Goal: Information Seeking & Learning: Learn about a topic

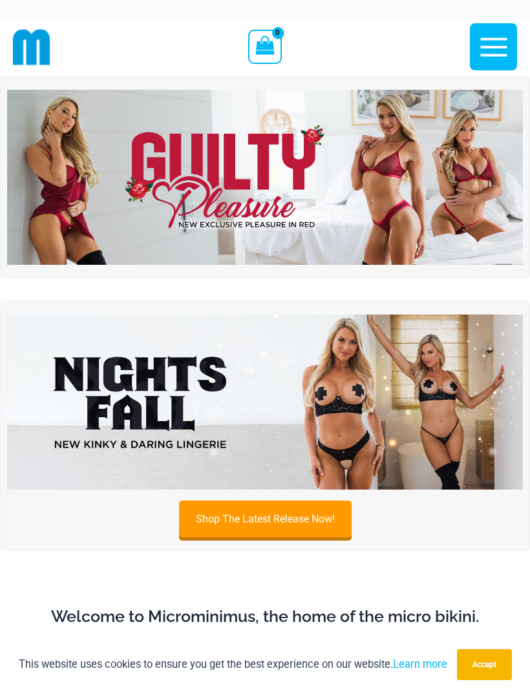
click at [260, 174] on img at bounding box center [264, 177] width 515 height 175
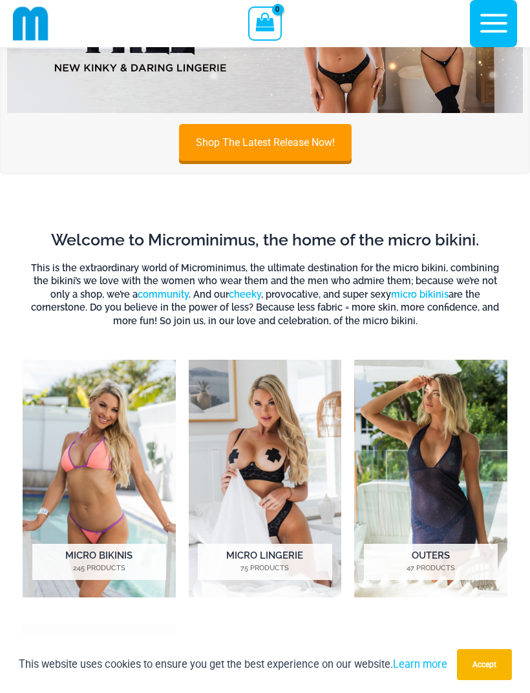
scroll to position [366, 0]
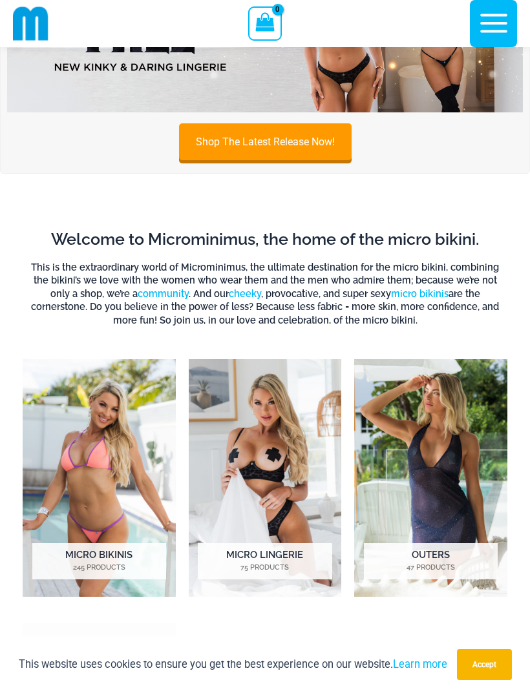
click at [265, 485] on img "Visit product category Micro Lingerie" at bounding box center [265, 478] width 153 height 238
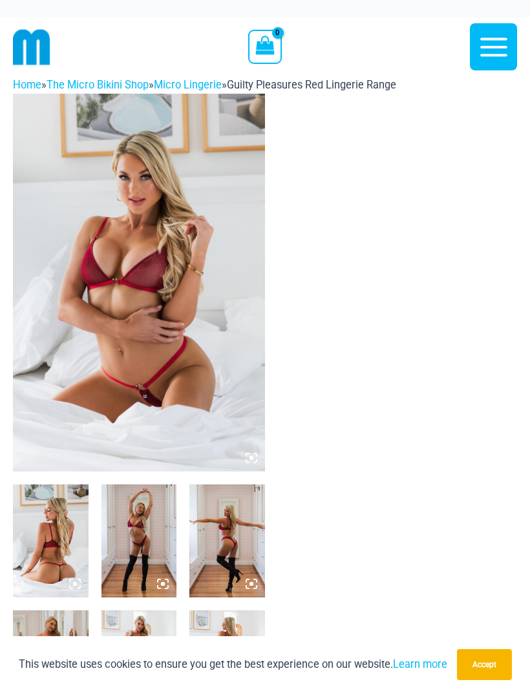
click at [180, 328] on img at bounding box center [139, 283] width 252 height 378
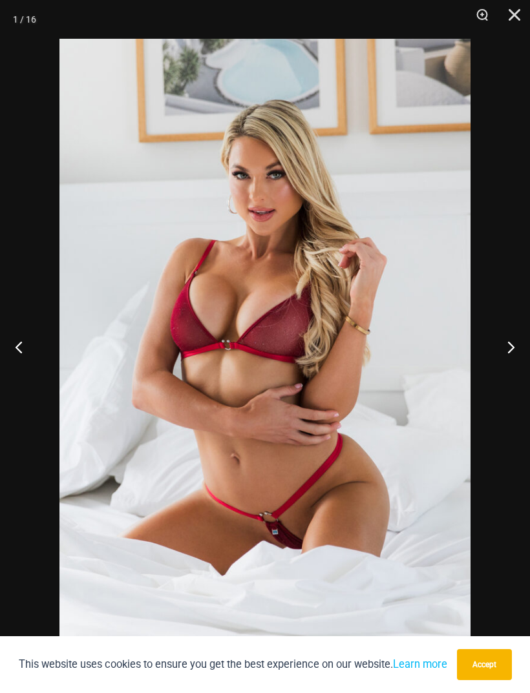
click at [512, 356] on button "Next" at bounding box center [505, 347] width 48 height 65
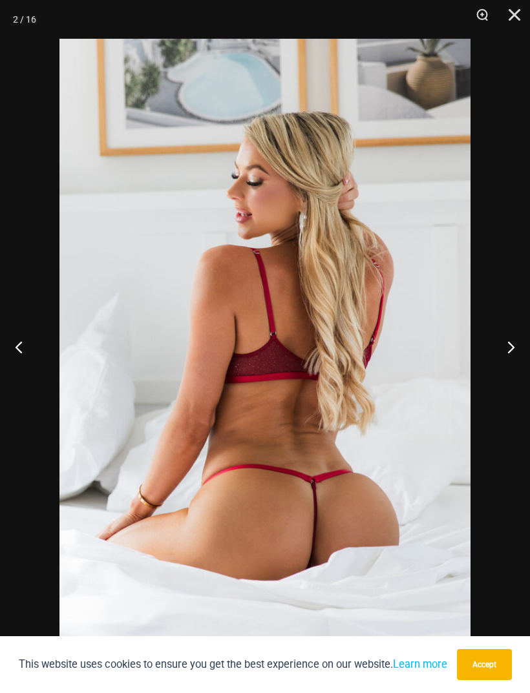
click at [513, 356] on button "Next" at bounding box center [505, 347] width 48 height 65
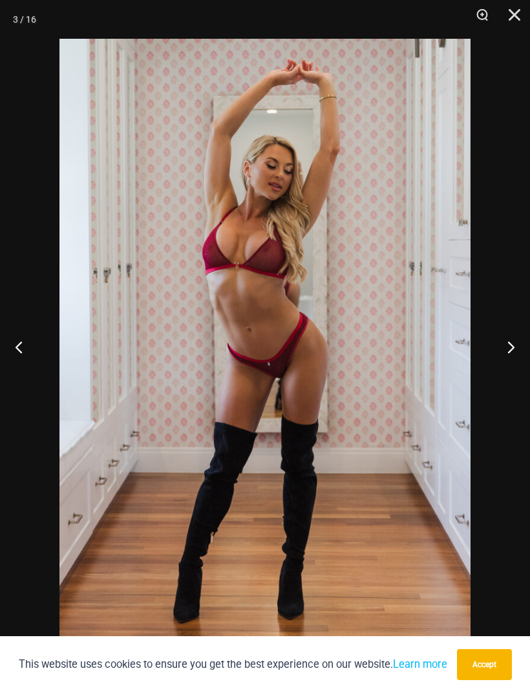
click at [513, 356] on button "Next" at bounding box center [505, 347] width 48 height 65
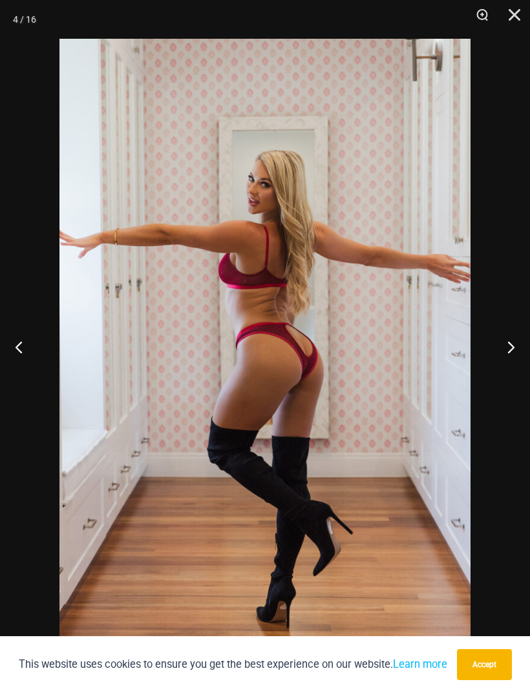
click at [513, 355] on button "Next" at bounding box center [505, 347] width 48 height 65
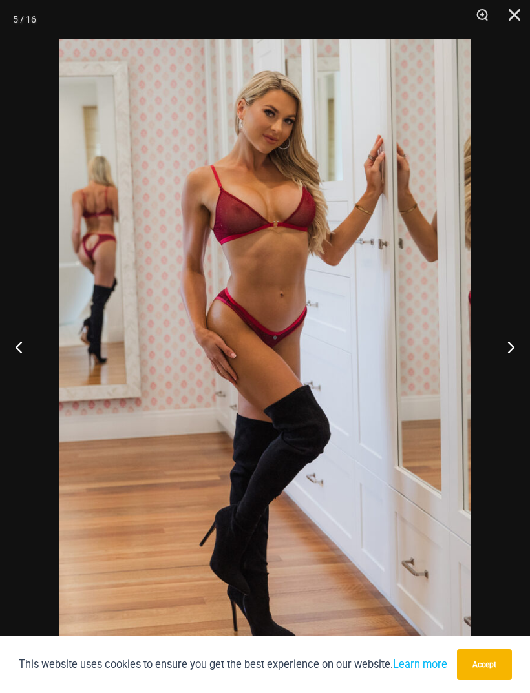
click at [513, 355] on button "Next" at bounding box center [505, 347] width 48 height 65
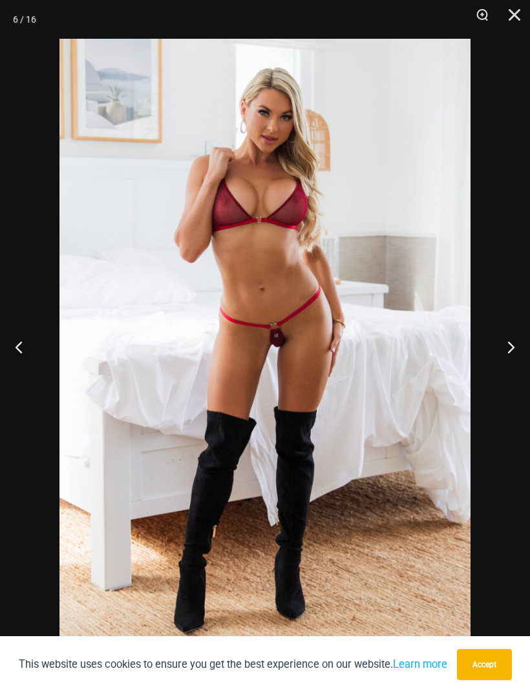
click at [515, 355] on button "Next" at bounding box center [505, 347] width 48 height 65
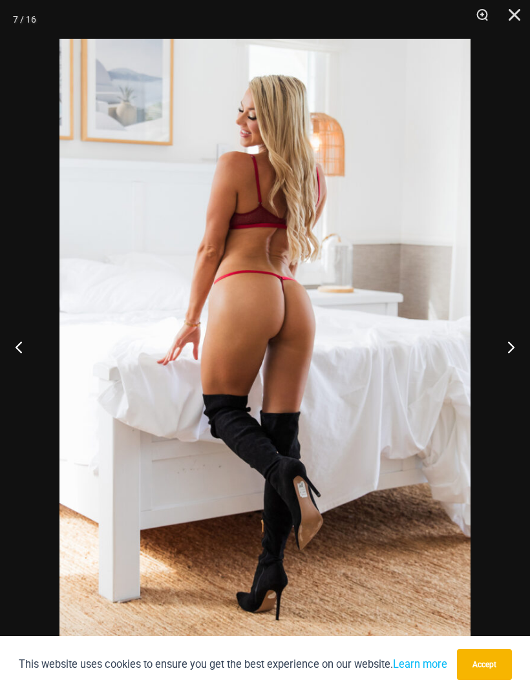
click at [514, 355] on button "Next" at bounding box center [505, 347] width 48 height 65
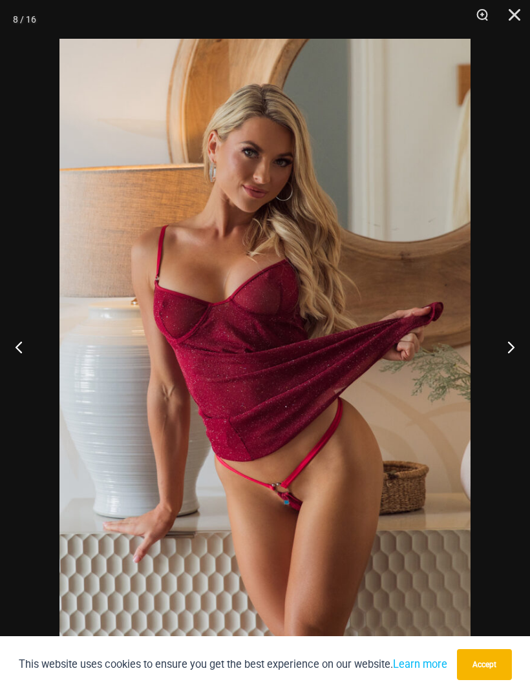
click at [515, 355] on button "Next" at bounding box center [505, 347] width 48 height 65
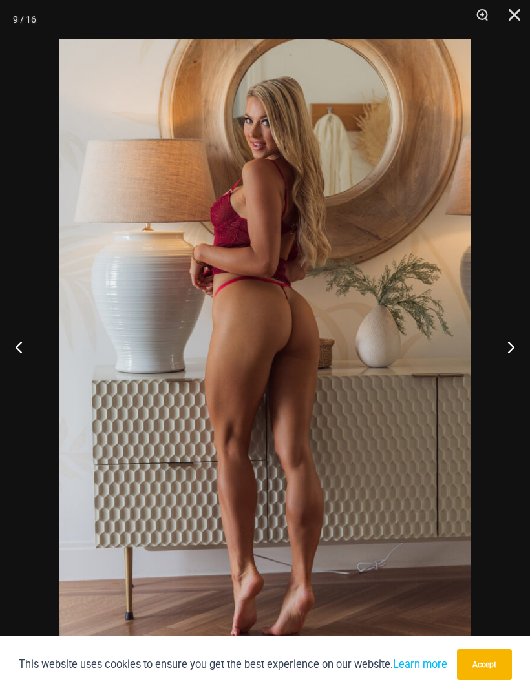
click at [514, 355] on button "Next" at bounding box center [505, 347] width 48 height 65
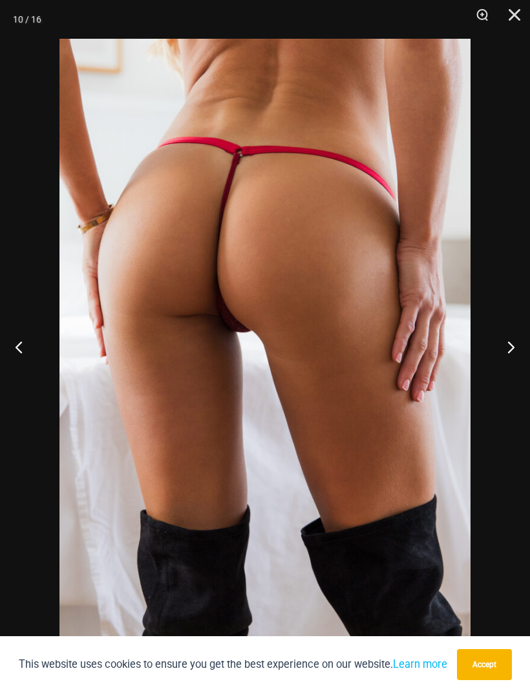
click at [515, 355] on button "Next" at bounding box center [505, 347] width 48 height 65
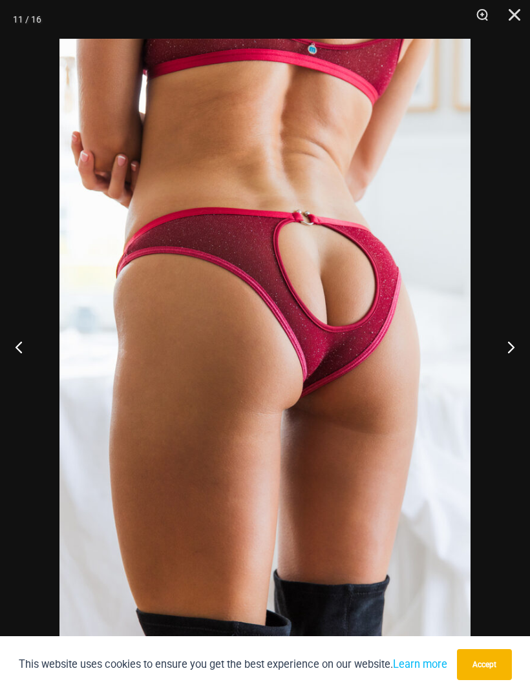
click at [514, 355] on button "Next" at bounding box center [505, 347] width 48 height 65
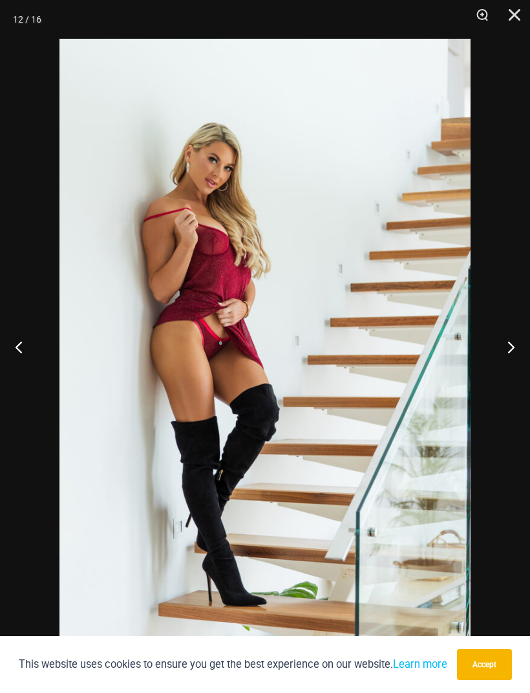
click at [513, 355] on button "Next" at bounding box center [505, 347] width 48 height 65
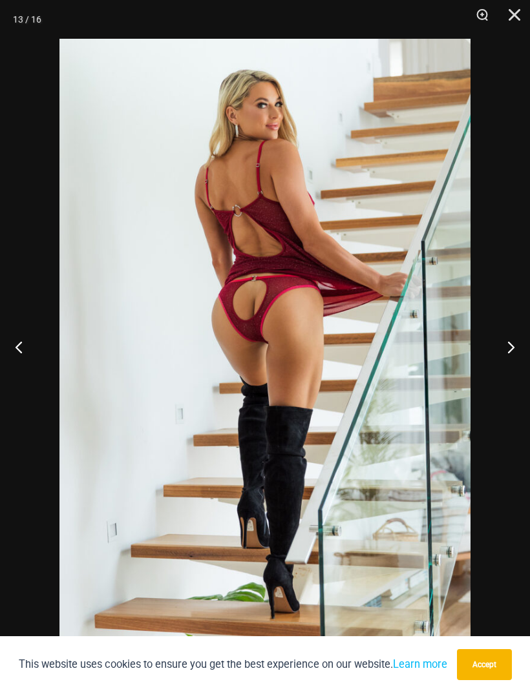
click at [513, 356] on button "Next" at bounding box center [505, 347] width 48 height 65
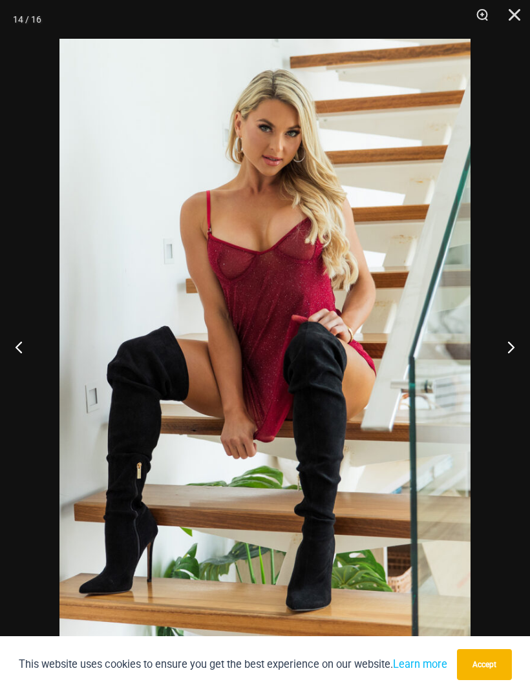
click at [515, 355] on button "Next" at bounding box center [505, 347] width 48 height 65
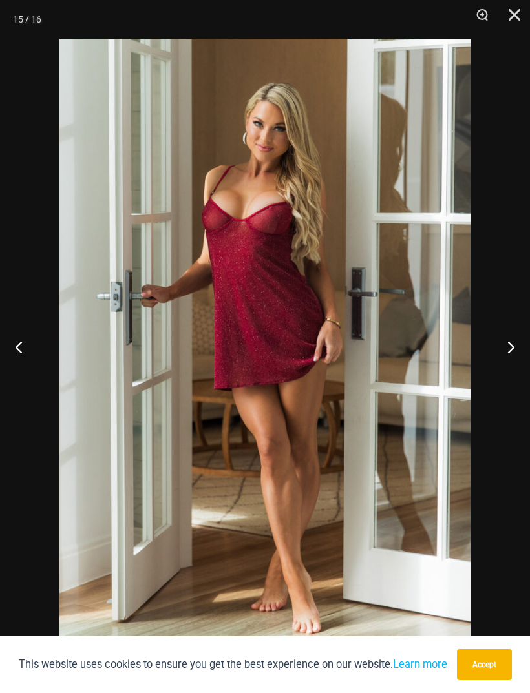
click at [513, 355] on button "Next" at bounding box center [505, 347] width 48 height 65
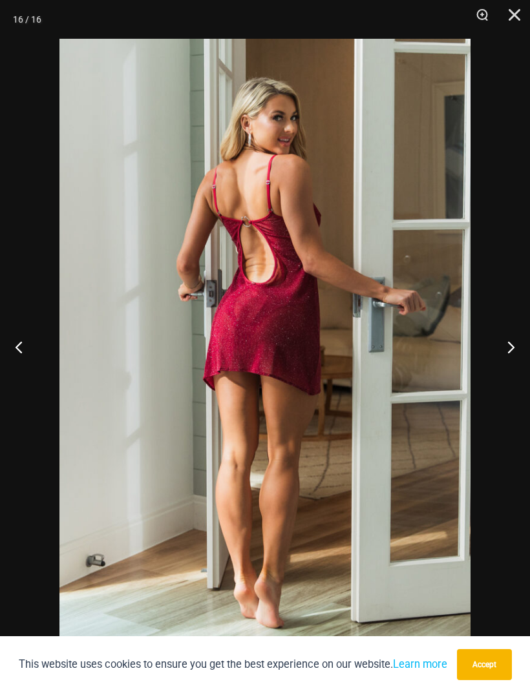
click at [513, 355] on button "Next" at bounding box center [505, 347] width 48 height 65
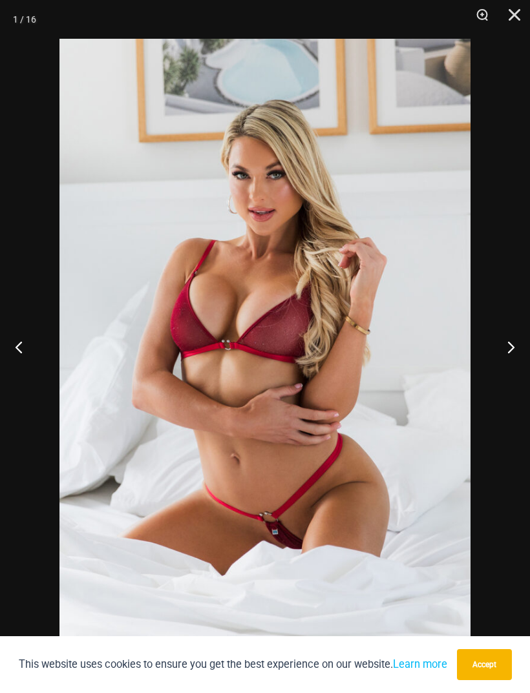
click at [511, 19] on button "Close" at bounding box center [509, 19] width 32 height 39
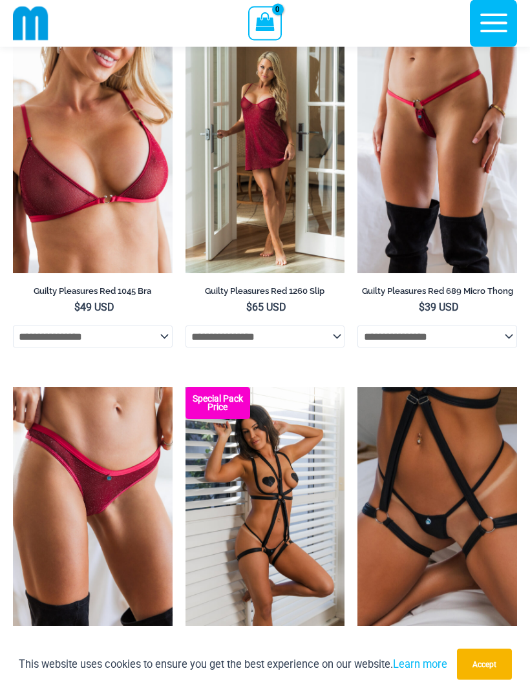
scroll to position [526, 0]
click at [13, 387] on img at bounding box center [13, 387] width 0 height 0
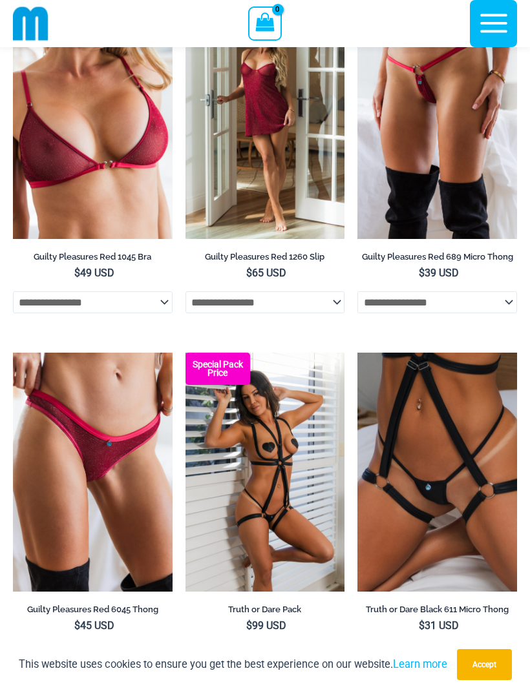
click at [357, 0] on img at bounding box center [357, 0] width 0 height 0
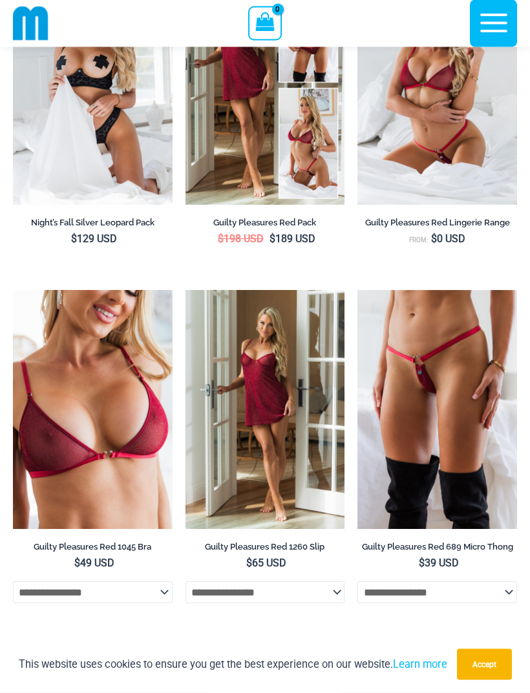
scroll to position [270, 0]
click at [13, 290] on img at bounding box center [13, 290] width 0 height 0
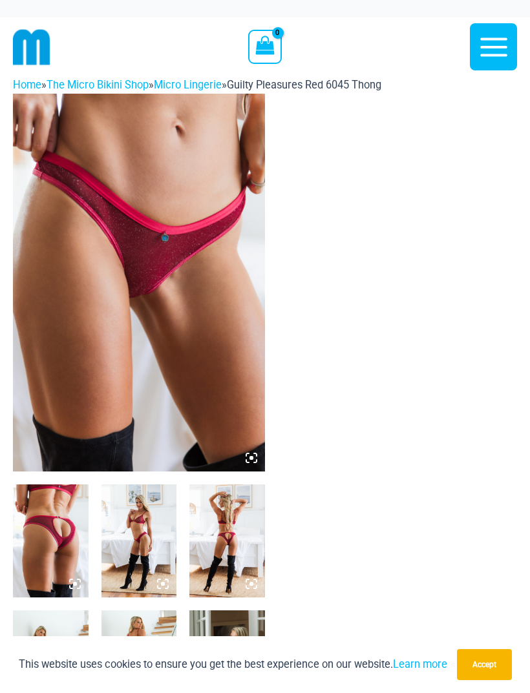
click at [169, 309] on img at bounding box center [139, 283] width 252 height 378
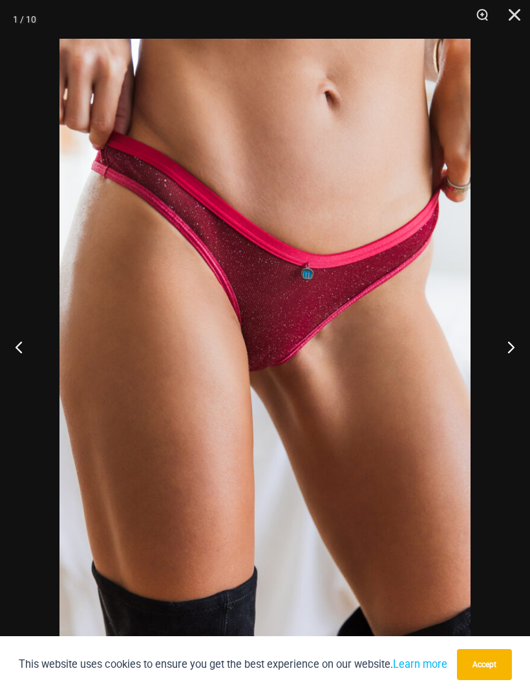
click at [511, 356] on button "Next" at bounding box center [505, 347] width 48 height 65
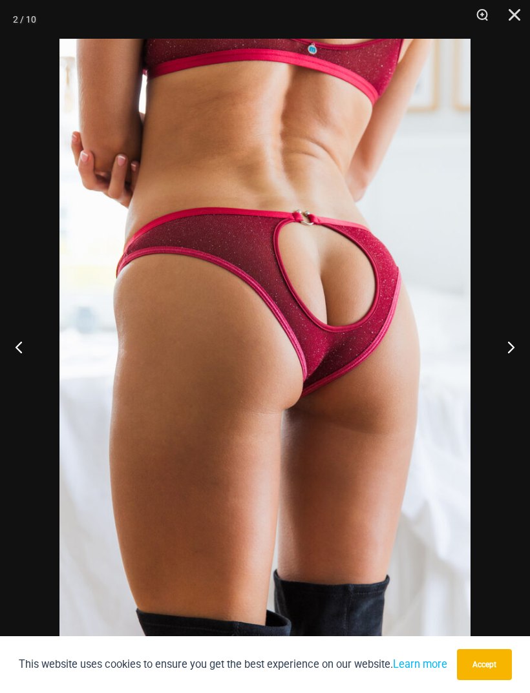
click at [513, 355] on button "Next" at bounding box center [505, 347] width 48 height 65
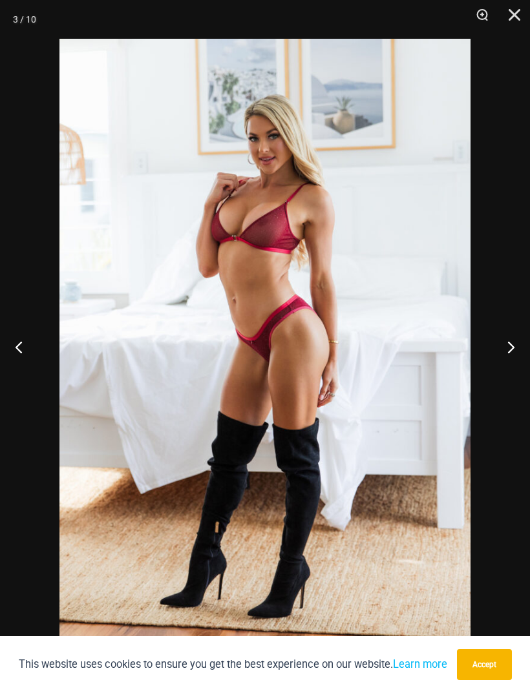
click at [511, 355] on button "Next" at bounding box center [505, 347] width 48 height 65
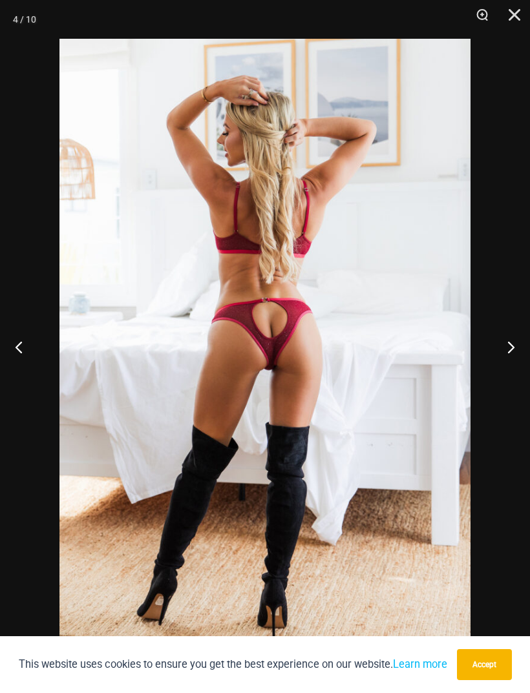
click at [512, 355] on button "Next" at bounding box center [505, 347] width 48 height 65
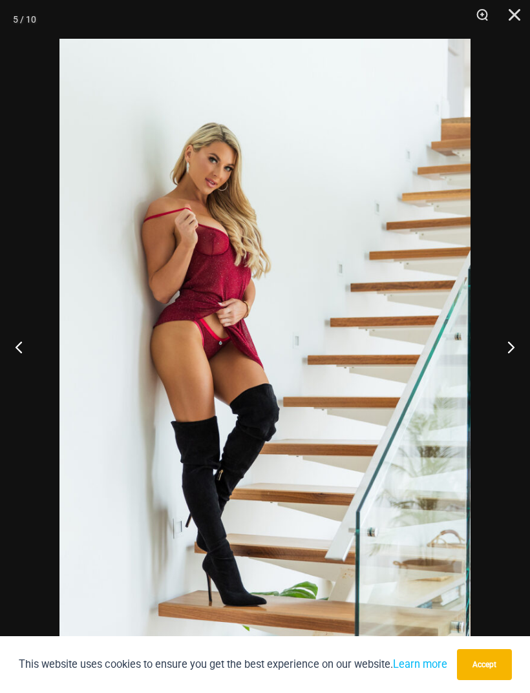
click at [512, 353] on button "Next" at bounding box center [505, 347] width 48 height 65
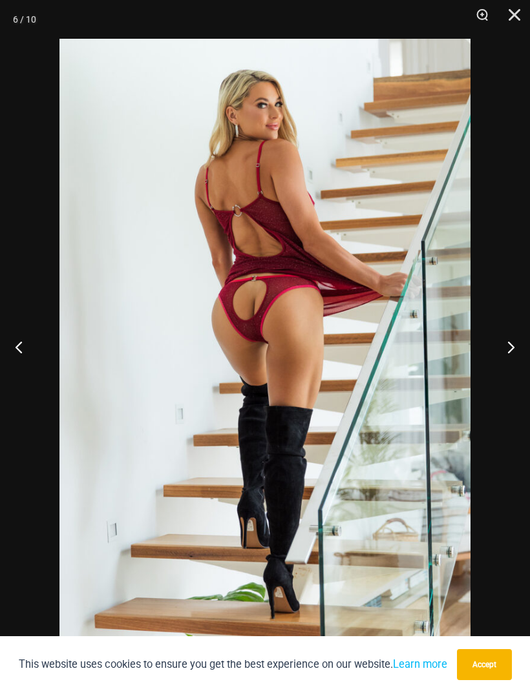
click at [513, 353] on button "Next" at bounding box center [505, 347] width 48 height 65
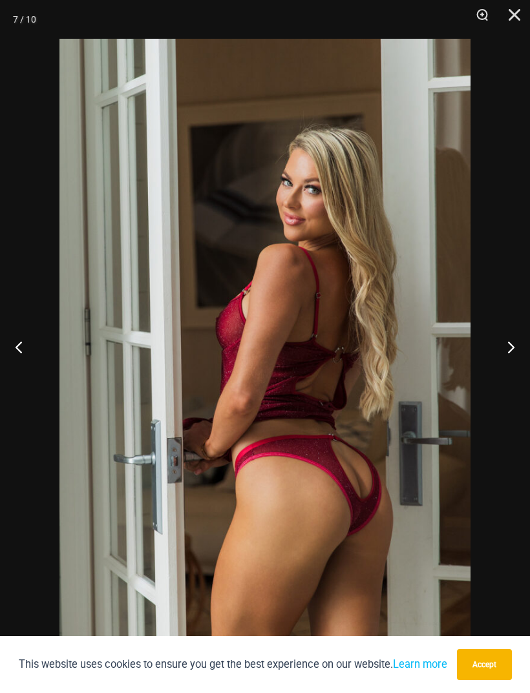
click at [513, 353] on button "Next" at bounding box center [505, 347] width 48 height 65
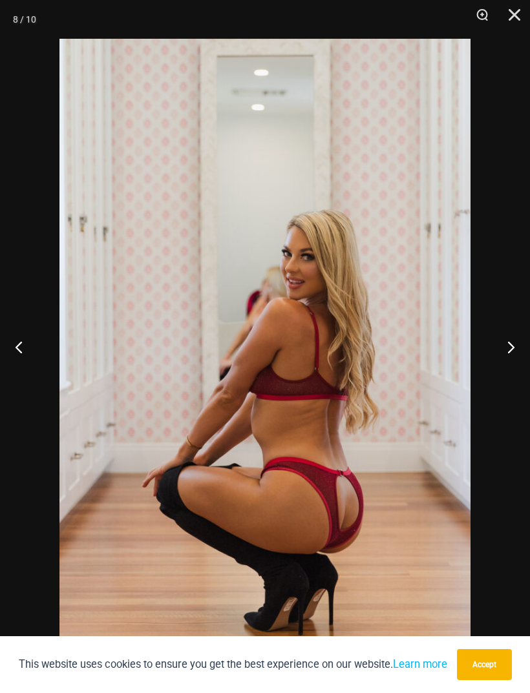
click at [513, 353] on button "Next" at bounding box center [505, 347] width 48 height 65
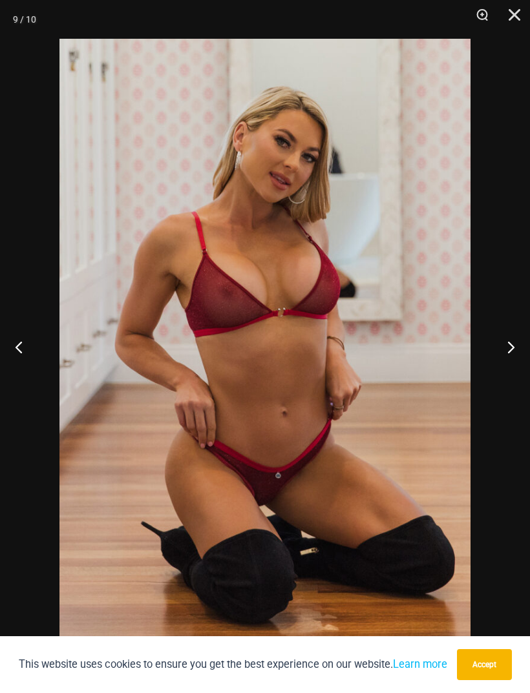
click at [514, 352] on button "Next" at bounding box center [505, 347] width 48 height 65
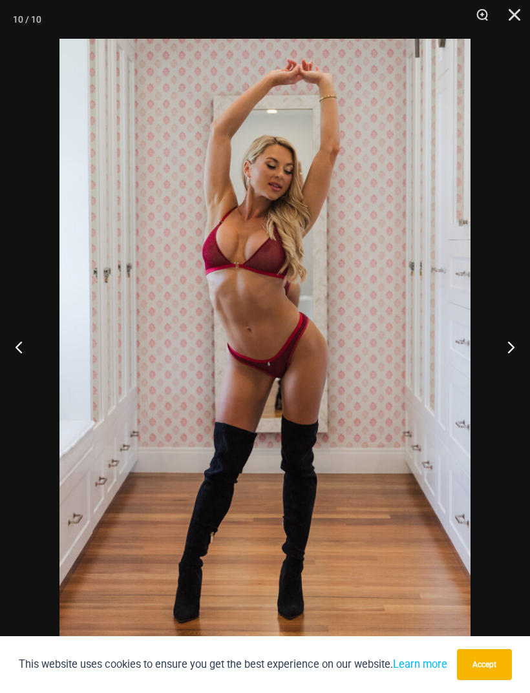
click at [514, 352] on button "Next" at bounding box center [505, 347] width 48 height 65
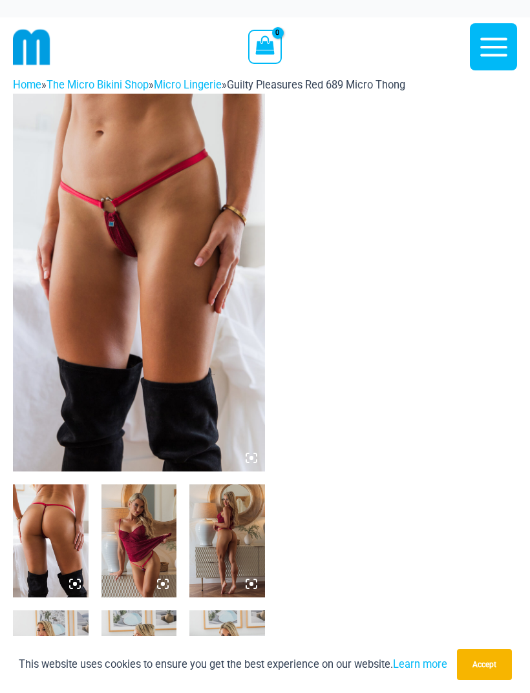
click at [147, 355] on img at bounding box center [139, 283] width 252 height 378
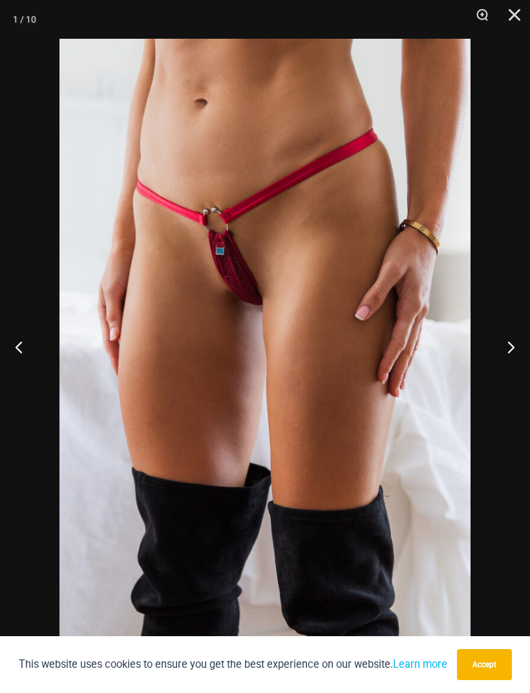
click at [521, 353] on button "Next" at bounding box center [505, 347] width 48 height 65
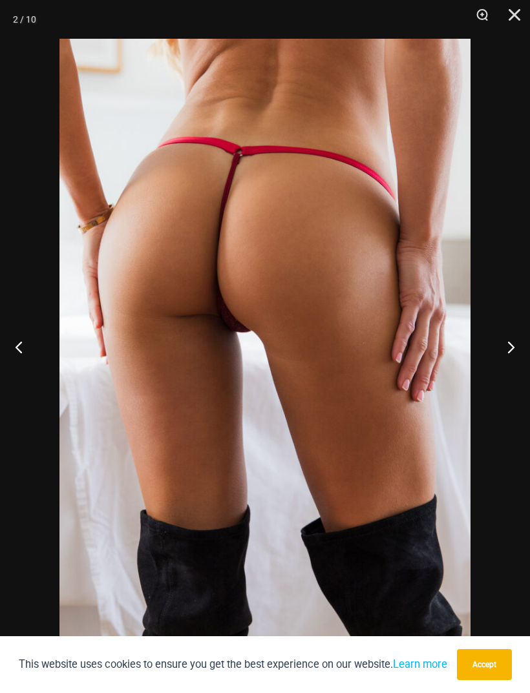
click at [522, 353] on button "Next" at bounding box center [505, 347] width 48 height 65
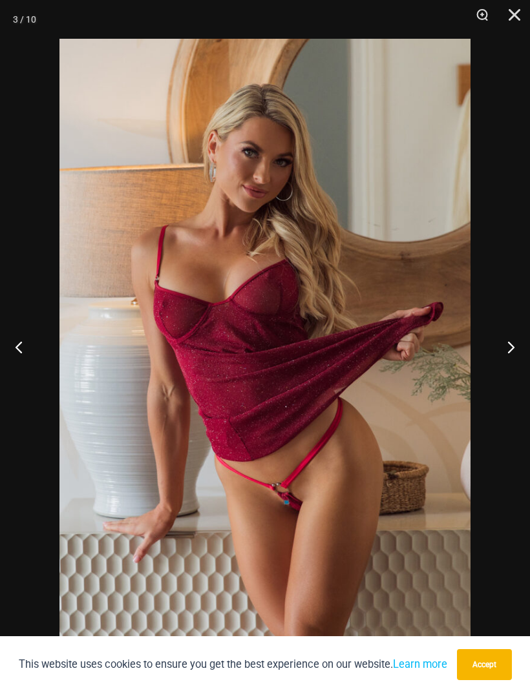
click at [521, 353] on button "Next" at bounding box center [505, 347] width 48 height 65
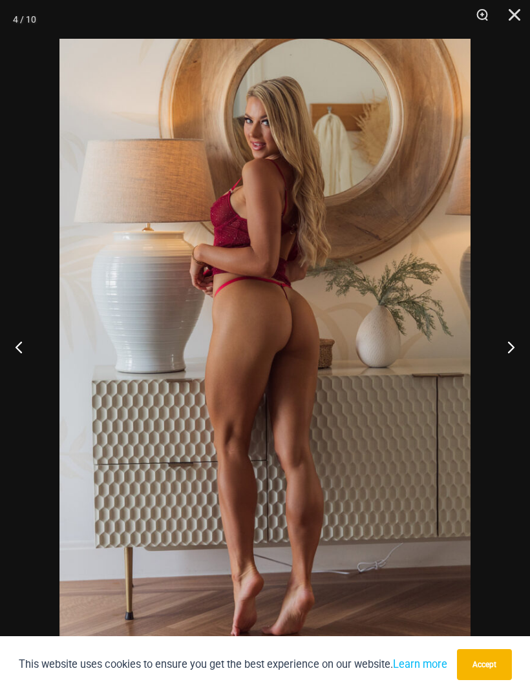
click at [521, 353] on button "Next" at bounding box center [505, 347] width 48 height 65
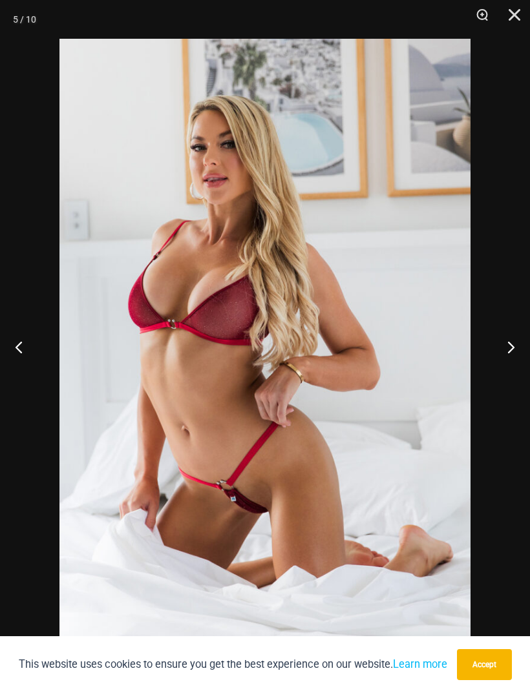
click at [521, 353] on button "Next" at bounding box center [505, 347] width 48 height 65
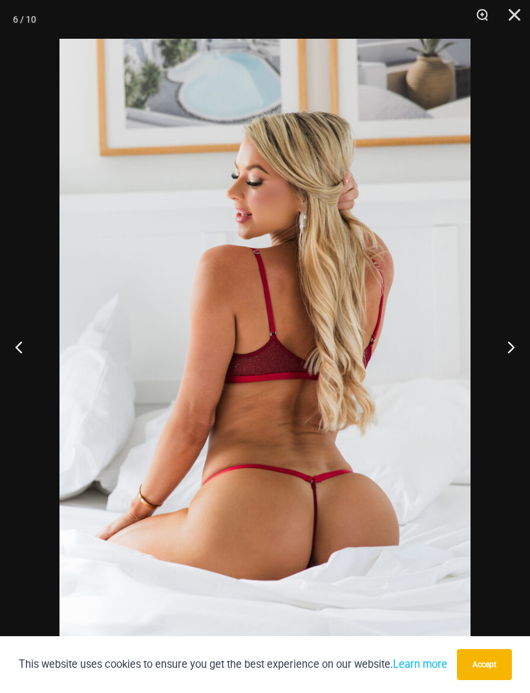
click at [520, 354] on button "Next" at bounding box center [505, 347] width 48 height 65
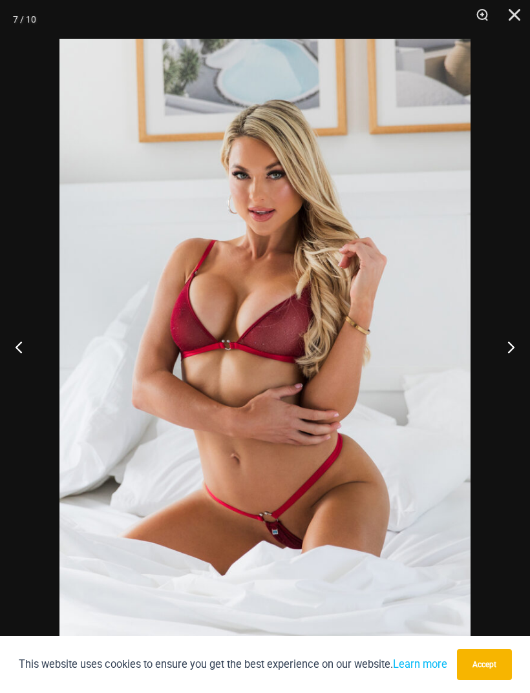
click at [516, 355] on button "Next" at bounding box center [505, 347] width 48 height 65
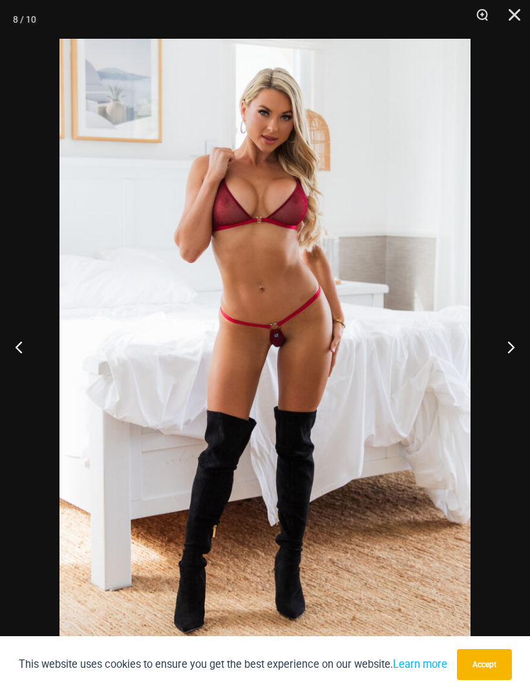
click at [519, 355] on button "Next" at bounding box center [505, 347] width 48 height 65
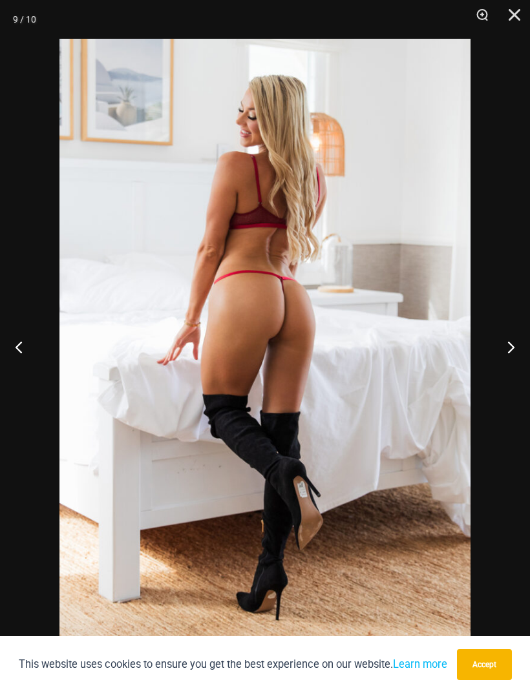
click at [516, 355] on button "Next" at bounding box center [505, 347] width 48 height 65
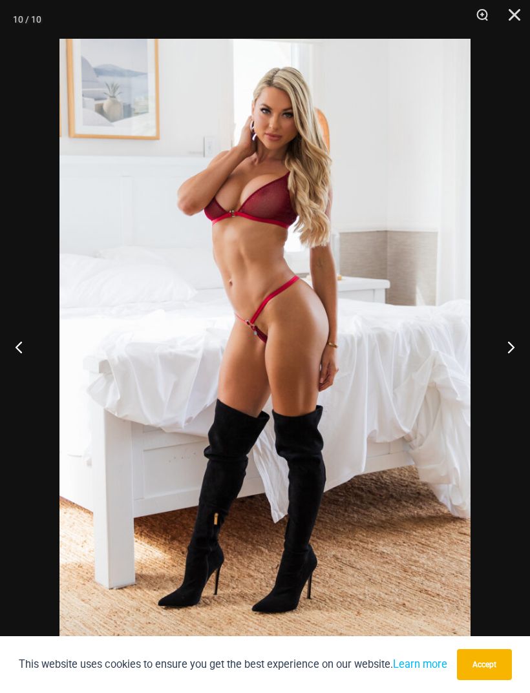
click at [517, 355] on button "Next" at bounding box center [505, 347] width 48 height 65
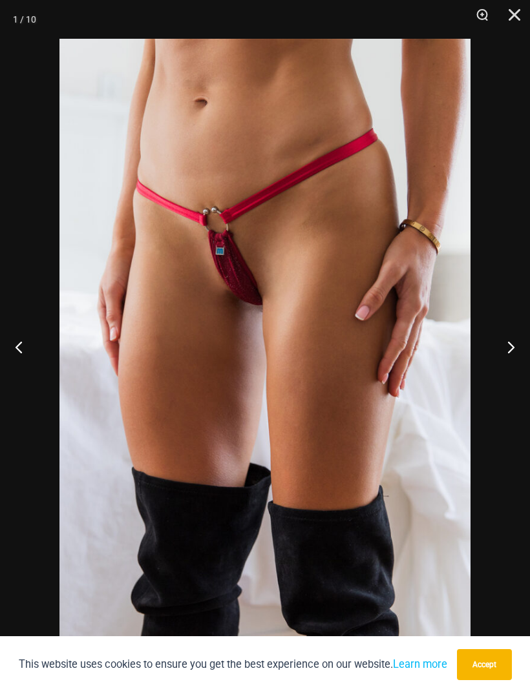
click at [513, 16] on button "Close" at bounding box center [509, 19] width 32 height 39
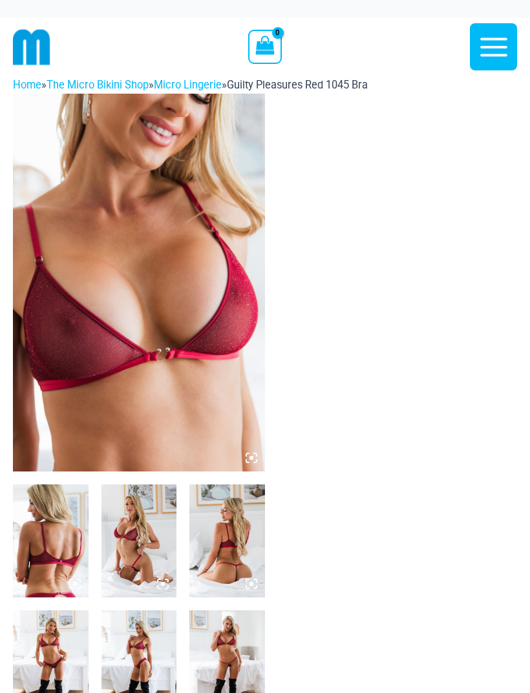
click at [185, 360] on img at bounding box center [139, 283] width 252 height 378
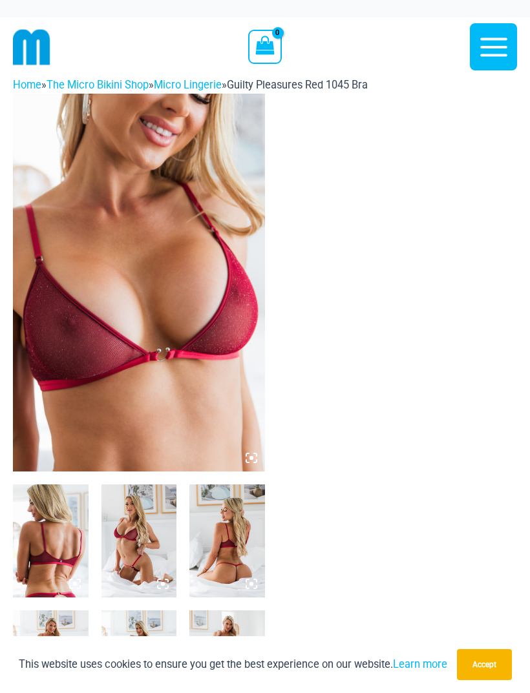
click at [160, 322] on img at bounding box center [139, 283] width 252 height 378
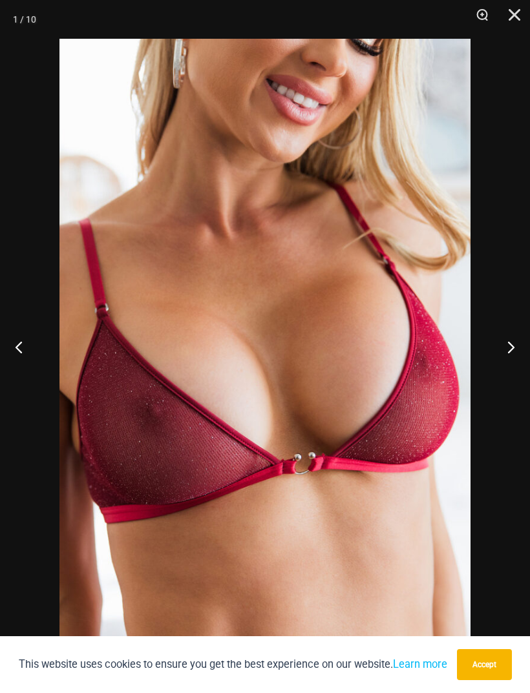
click at [514, 360] on button "Next" at bounding box center [505, 347] width 48 height 65
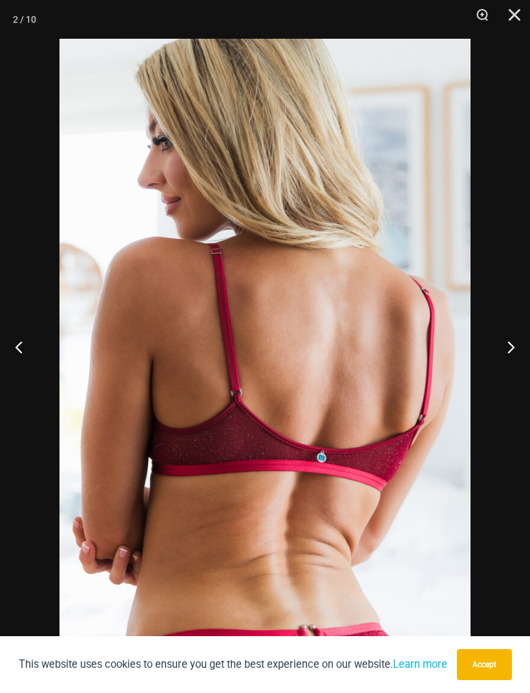
click at [513, 361] on button "Next" at bounding box center [505, 347] width 48 height 65
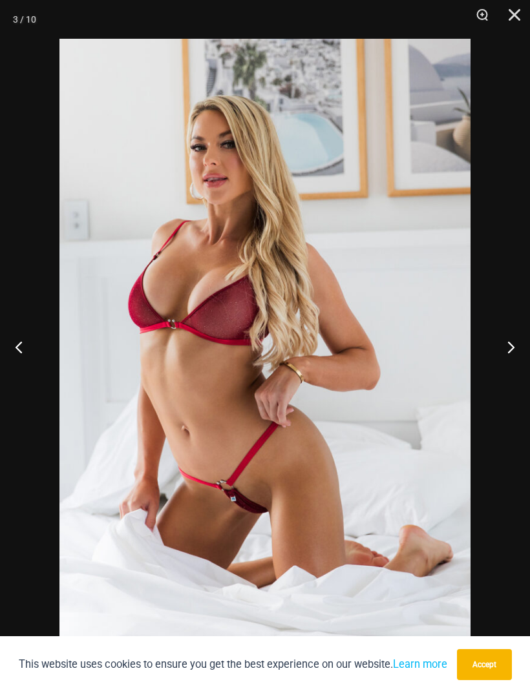
click at [514, 360] on button "Next" at bounding box center [505, 347] width 48 height 65
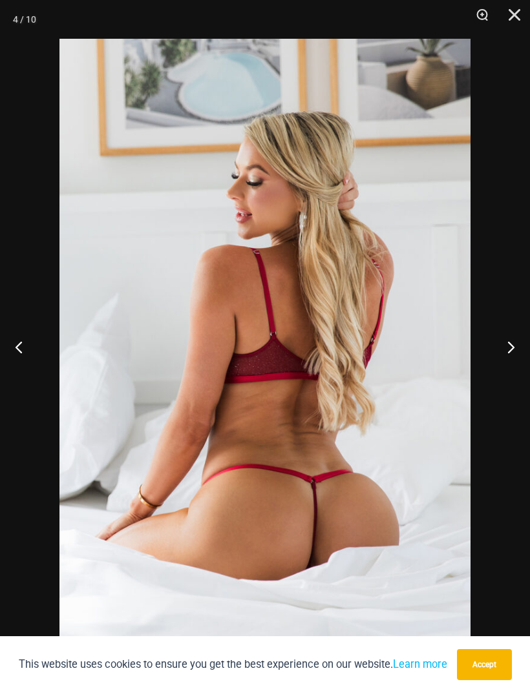
click at [513, 360] on button "Next" at bounding box center [505, 347] width 48 height 65
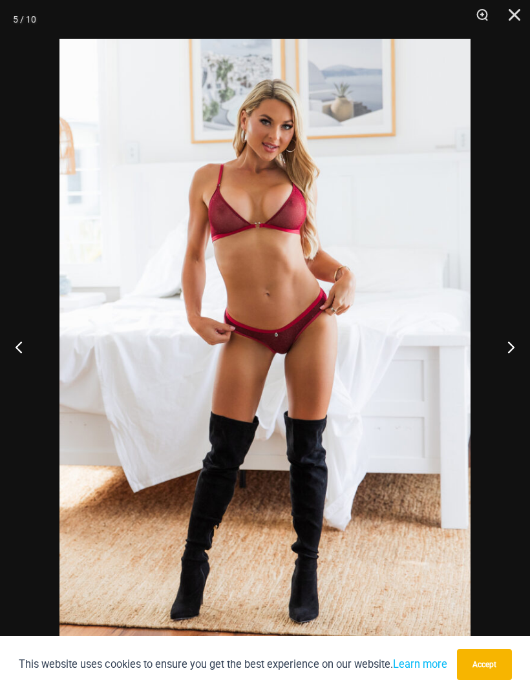
click at [514, 360] on button "Next" at bounding box center [505, 347] width 48 height 65
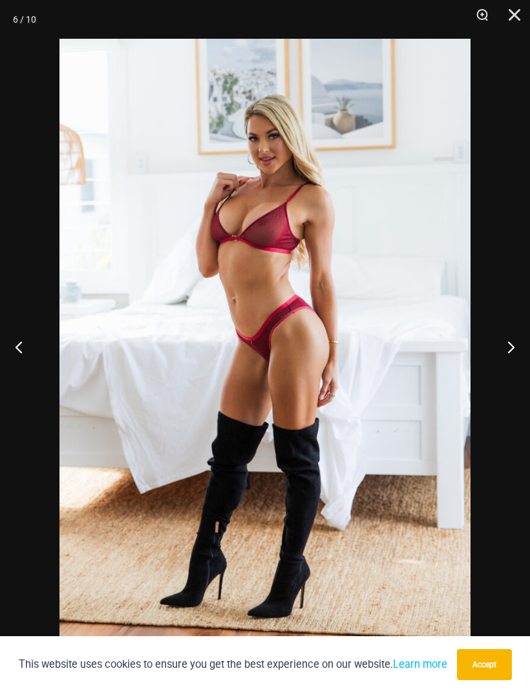
click at [514, 359] on button "Next" at bounding box center [505, 347] width 48 height 65
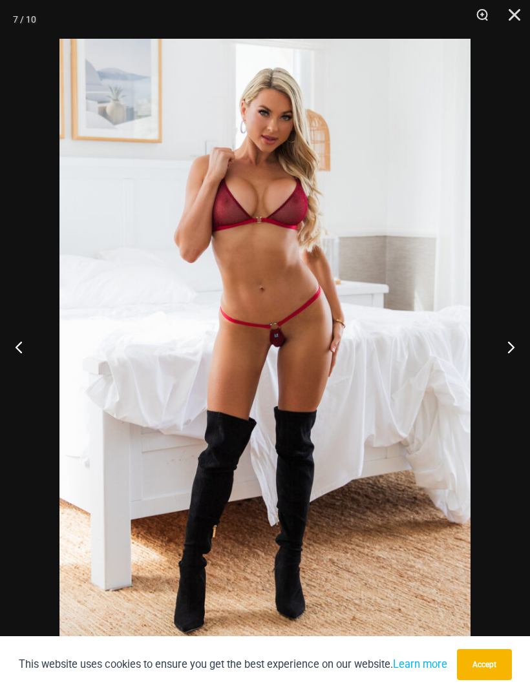
click at [513, 359] on button "Next" at bounding box center [505, 347] width 48 height 65
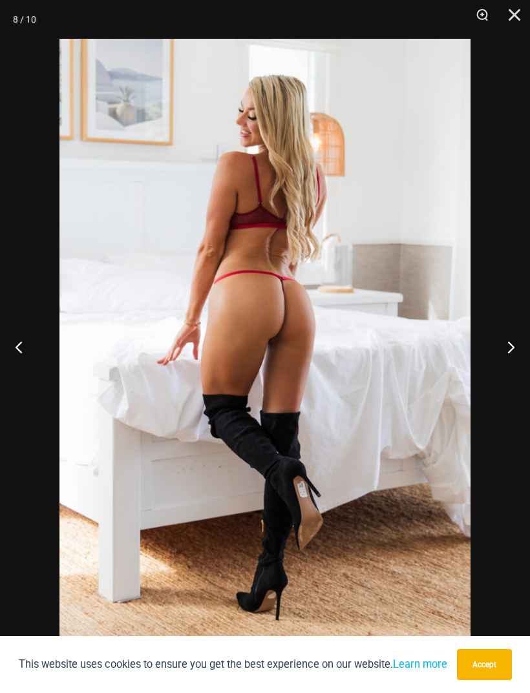
click at [514, 359] on button "Next" at bounding box center [505, 347] width 48 height 65
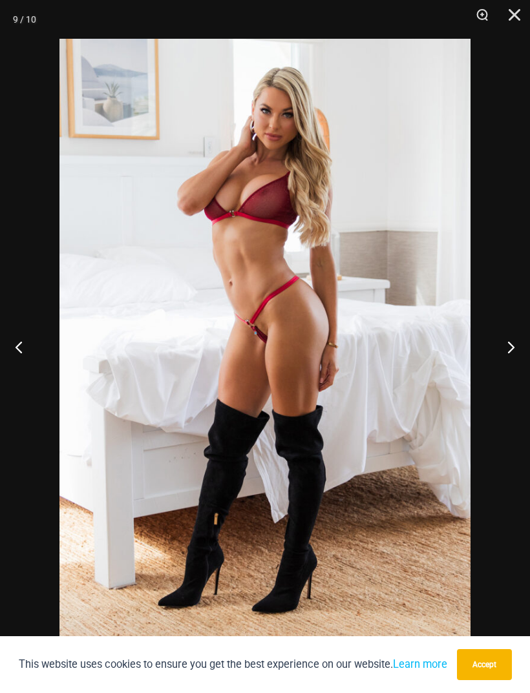
click at [513, 359] on button "Next" at bounding box center [505, 347] width 48 height 65
